Goal: Communication & Community: Answer question/provide support

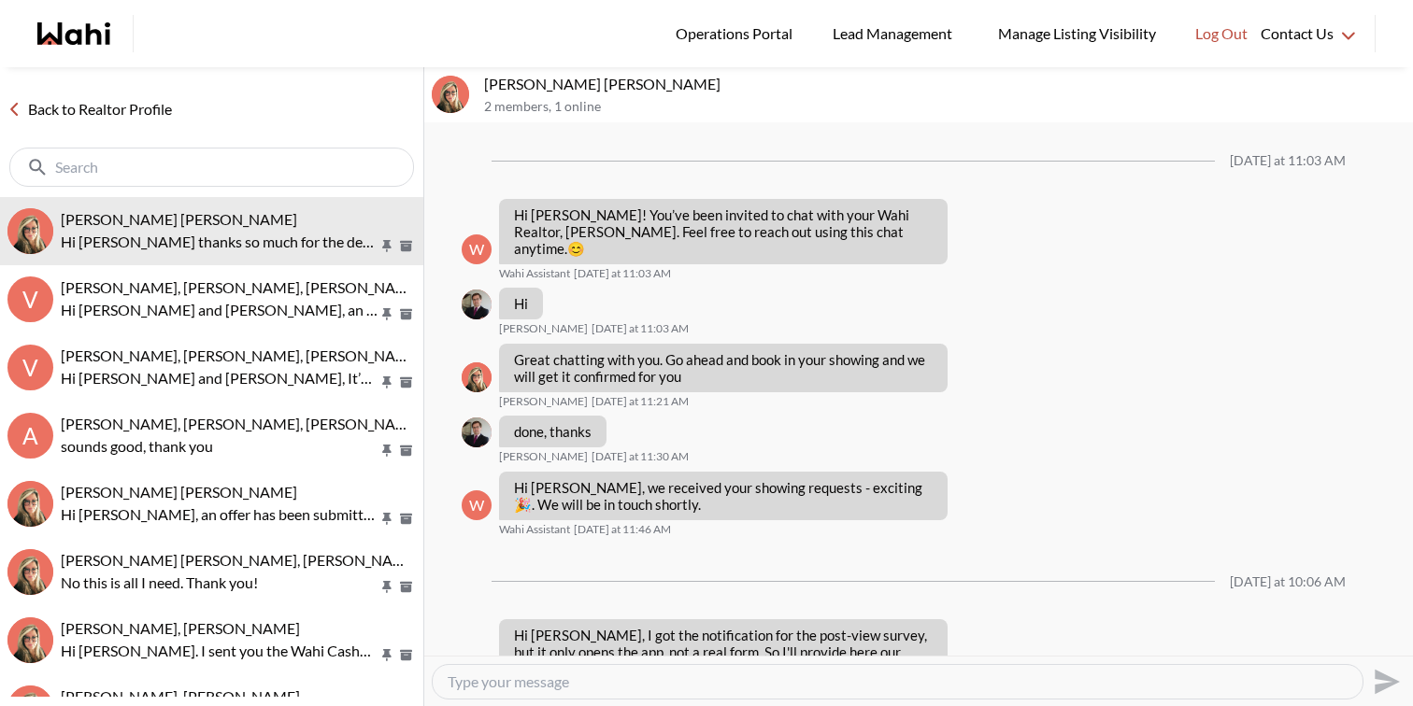
scroll to position [648, 0]
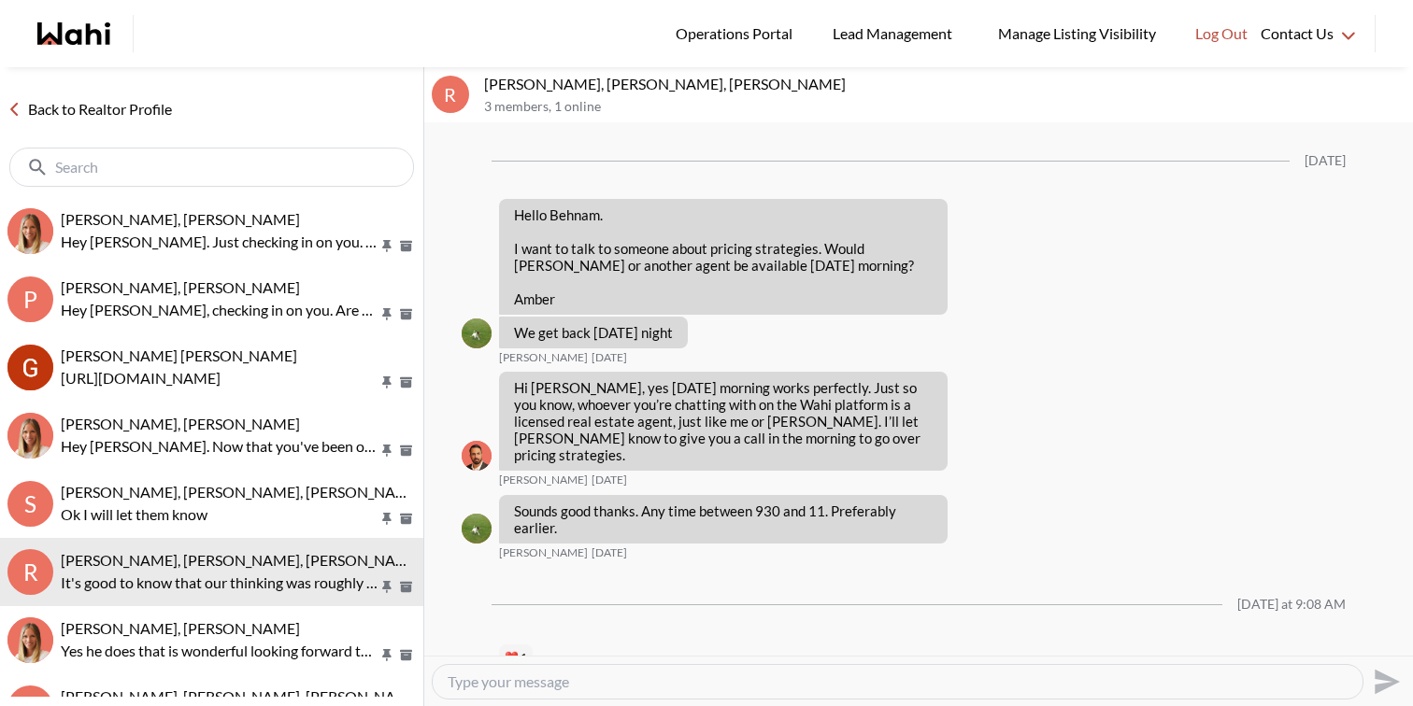
scroll to position [2703, 0]
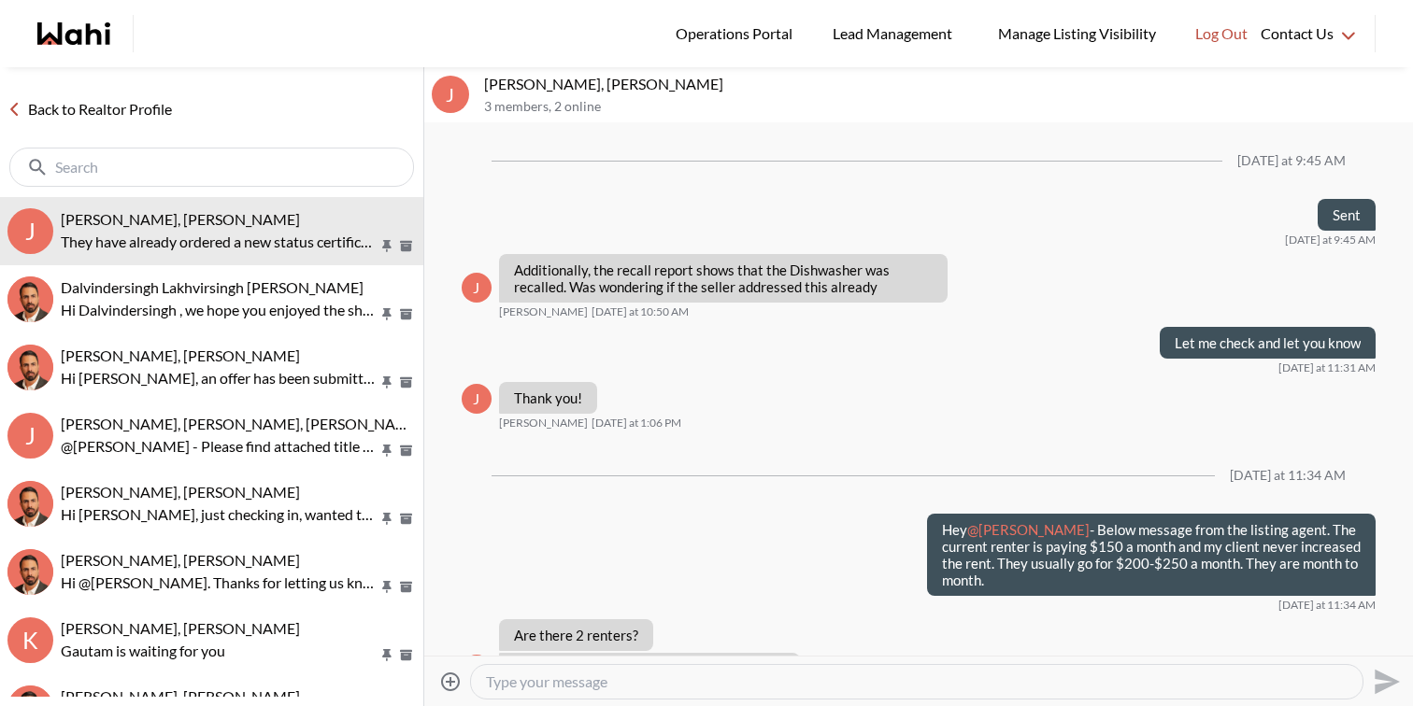
scroll to position [1310, 0]
